Goal: Task Accomplishment & Management: Use online tool/utility

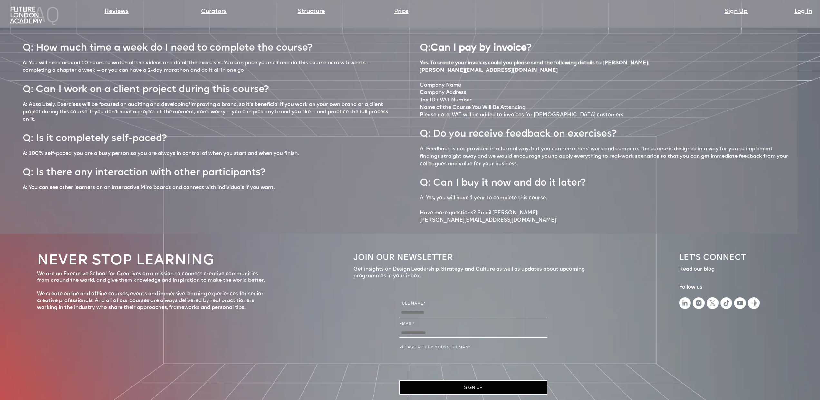
scroll to position [3124, 0]
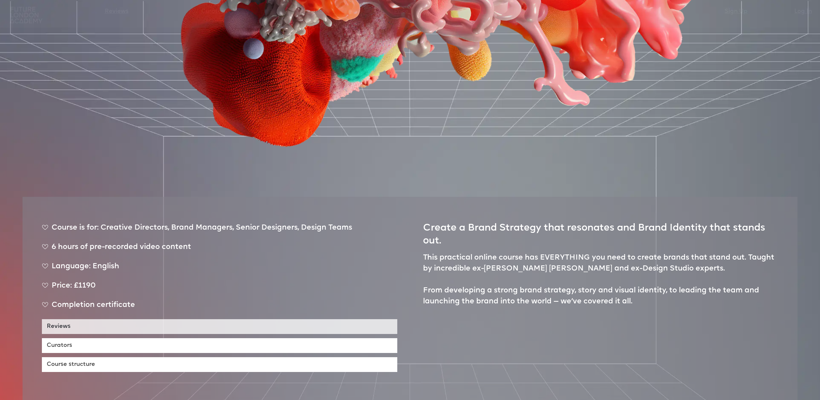
scroll to position [456, 0]
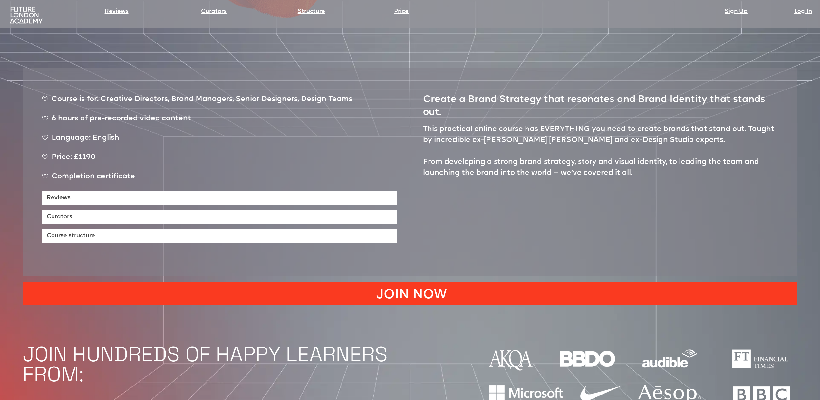
click at [383, 282] on link "JOIN NOW" at bounding box center [410, 293] width 775 height 23
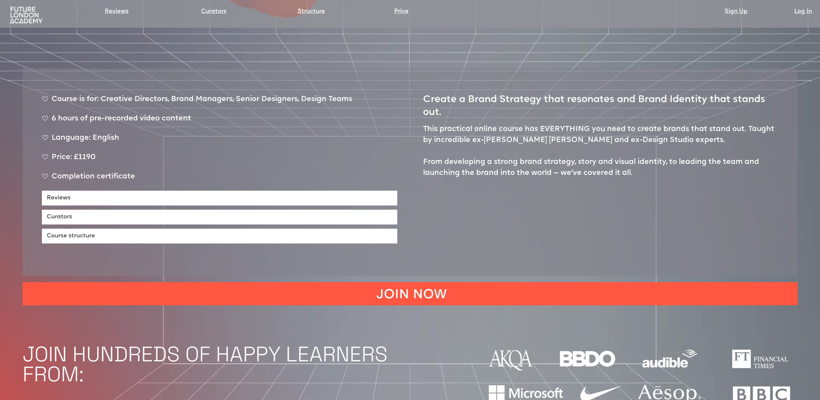
scroll to position [453, 0]
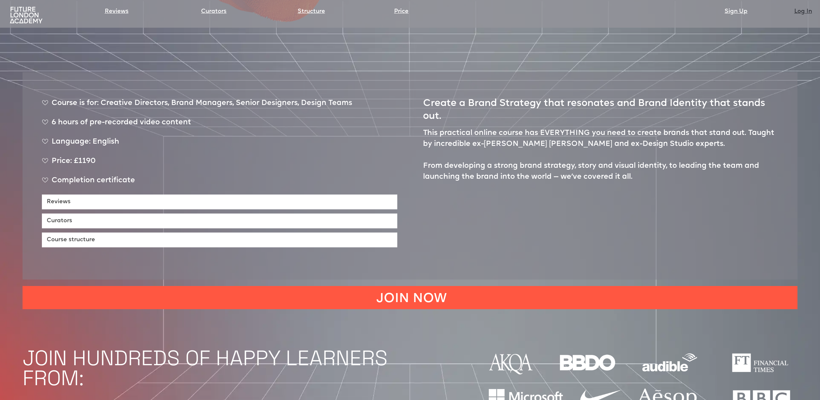
click at [807, 15] on link "Log In" at bounding box center [804, 11] width 18 height 9
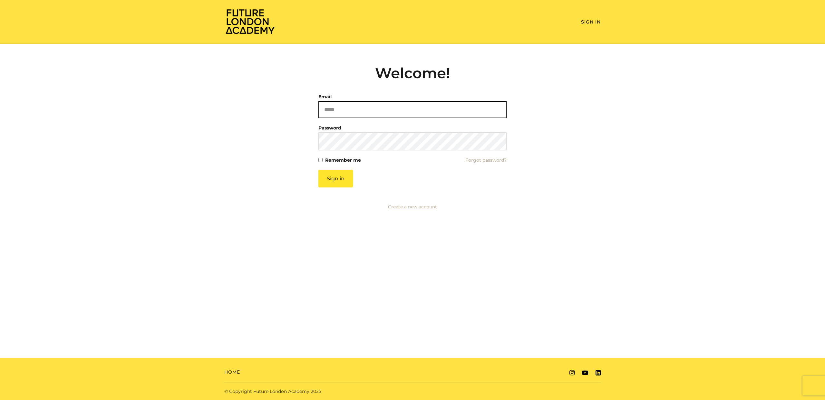
click at [330, 104] on input "Email" at bounding box center [412, 109] width 188 height 17
type input "**********"
click at [318, 170] on button "Sign in" at bounding box center [335, 179] width 34 height 18
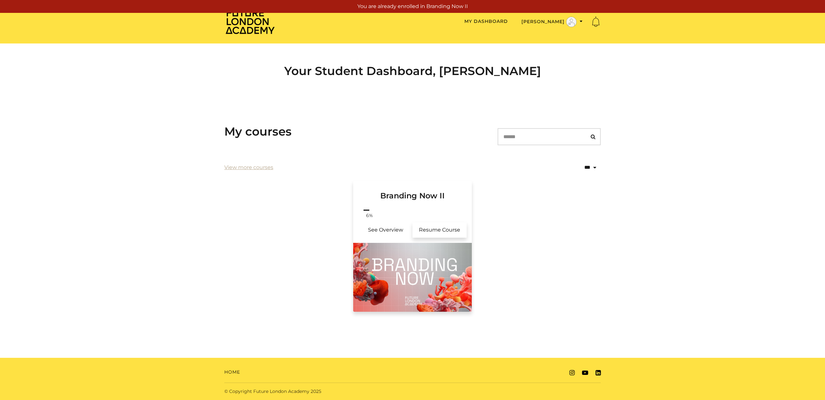
click at [455, 233] on link "Resume Course" at bounding box center [440, 229] width 54 height 15
